Goal: Information Seeking & Learning: Learn about a topic

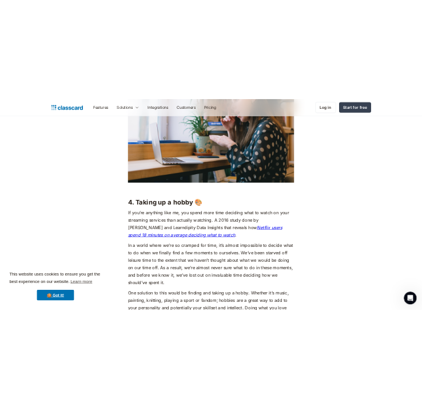
scroll to position [2372, 0]
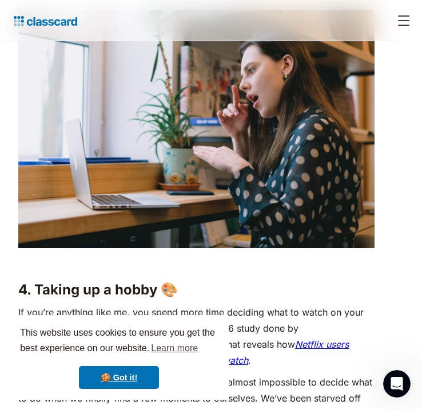
click at [210, 311] on p "If you’re anything like me, you spend more time deciding what to watch on your …" at bounding box center [196, 336] width 357 height 64
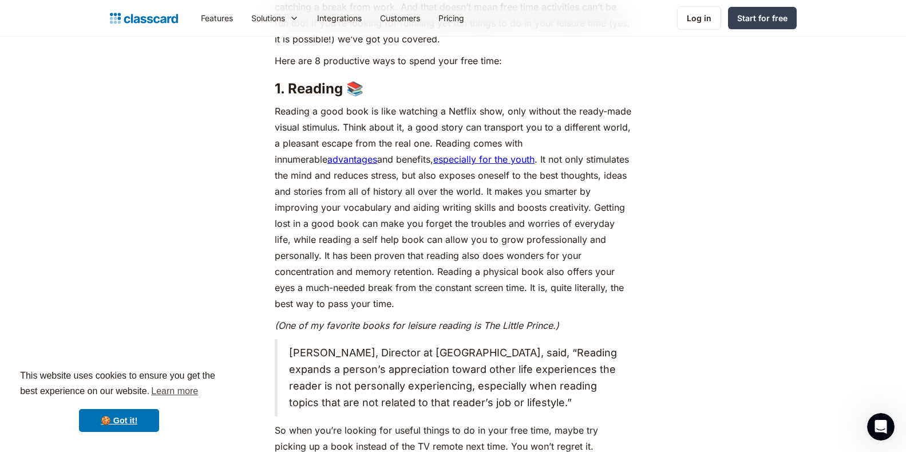
scroll to position [770, 0]
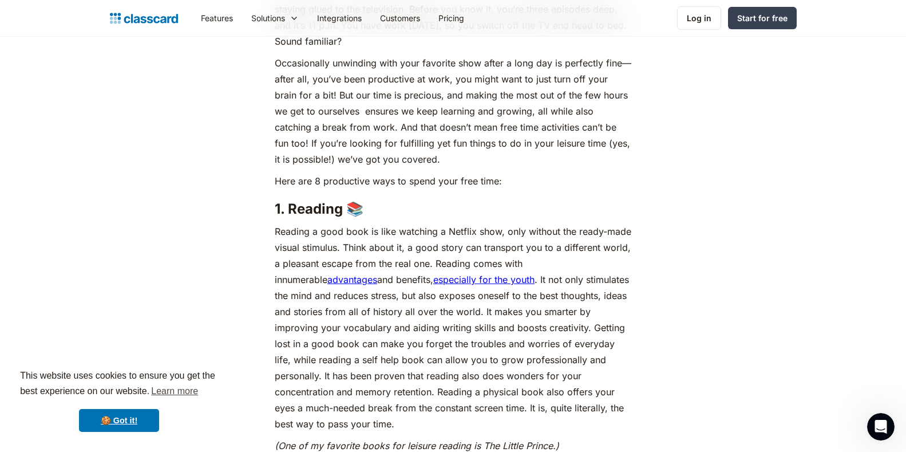
drag, startPoint x: 502, startPoint y: 160, endPoint x: 503, endPoint y: 171, distance: 10.9
click at [503, 164] on p "Occasionally unwinding with your favorite show after a long day is perfectly fi…" at bounding box center [453, 111] width 357 height 112
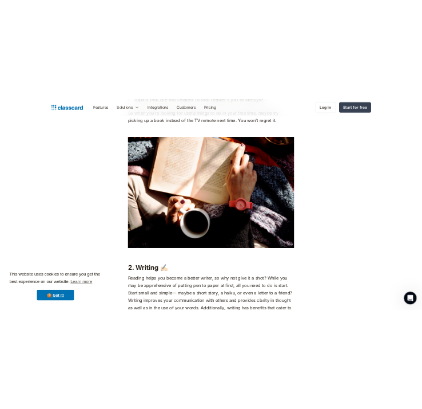
scroll to position [1342, 0]
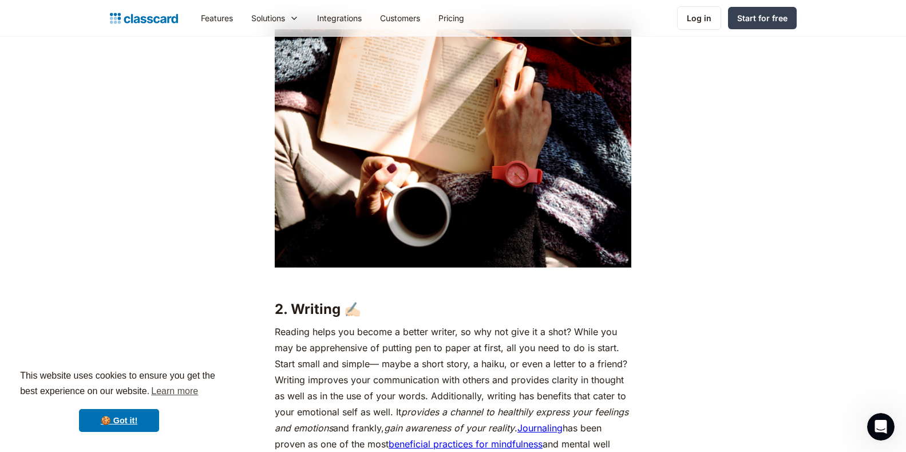
click at [312, 307] on strong "2. Writing ✍🏻" at bounding box center [318, 308] width 86 height 17
copy strong "Writing"
click at [532, 372] on p "Reading helps you become a better writer, so why not give it a shot? While you …" at bounding box center [453, 403] width 357 height 160
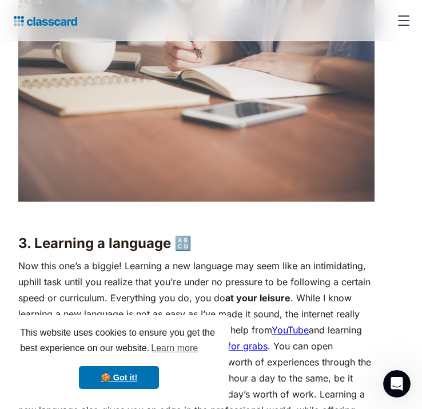
scroll to position [1914, 0]
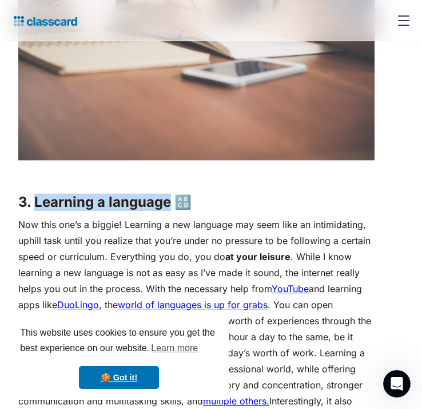
drag, startPoint x: 35, startPoint y: 200, endPoint x: 172, endPoint y: 201, distance: 136.8
click at [172, 201] on strong "3. Learning a language 🔠" at bounding box center [104, 201] width 173 height 17
copy strong "Learning a language"
click at [140, 262] on p "Now this one’s a biggie! Learning a new language may seem like an intimidating,…" at bounding box center [196, 328] width 357 height 224
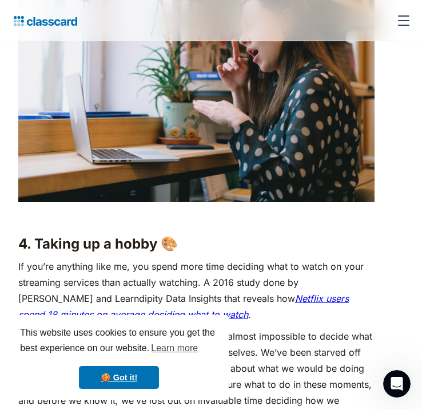
scroll to position [2486, 0]
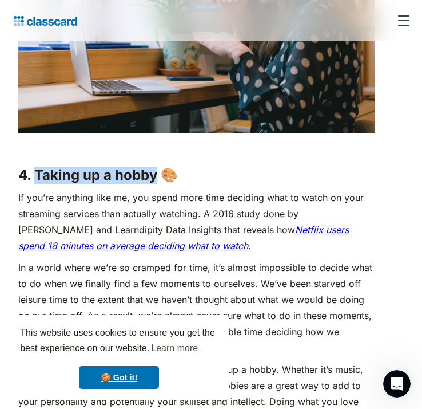
drag, startPoint x: 34, startPoint y: 172, endPoint x: 155, endPoint y: 176, distance: 120.8
click at [157, 172] on strong "4. Taking up a hobby 🎨" at bounding box center [98, 175] width 160 height 17
copy strong "Taking up a hobby"
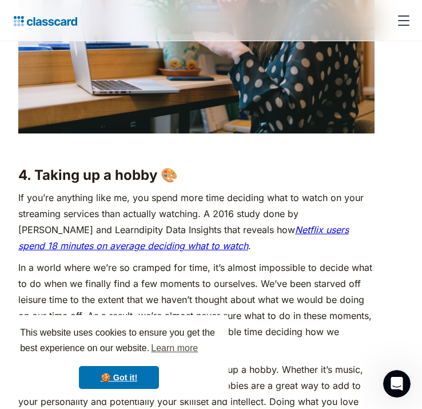
click at [146, 304] on p "In a world where we’re so cramped for time, it’s almost impossible to decide wh…" at bounding box center [196, 307] width 357 height 96
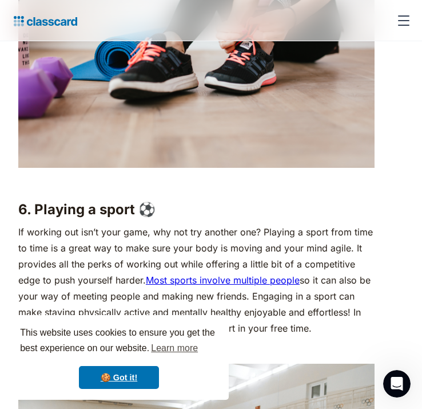
scroll to position [3688, 0]
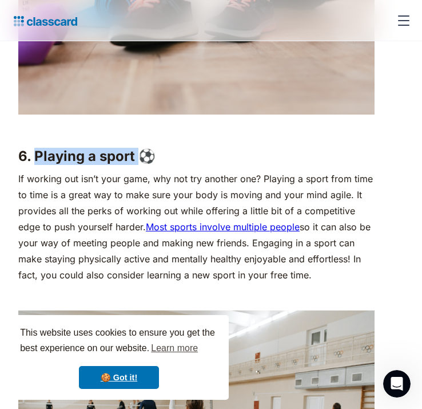
drag, startPoint x: 37, startPoint y: 155, endPoint x: 137, endPoint y: 154, distance: 100.7
click at [137, 154] on strong "6. Playing a sport ⚽" at bounding box center [86, 156] width 137 height 17
copy strong "Playing a sport"
click at [137, 256] on p "If working out isn’t your game, why not try another one? Playing a sport from t…" at bounding box center [196, 227] width 357 height 112
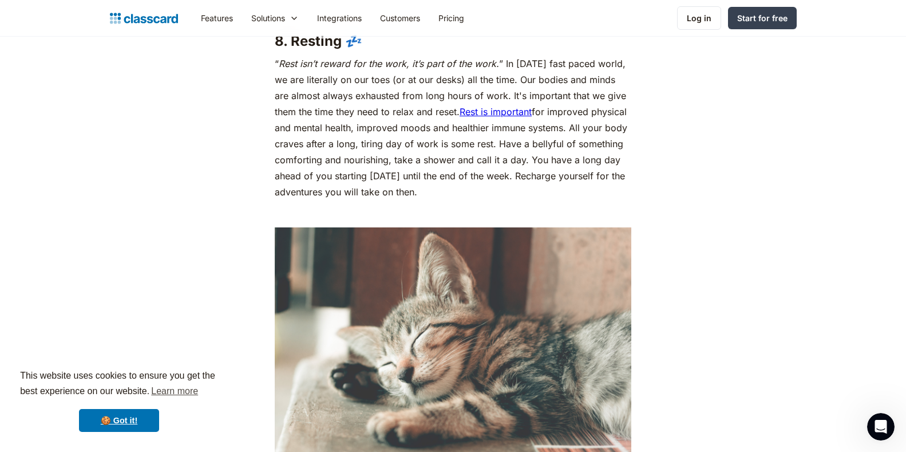
scroll to position [4775, 0]
